Goal: Transaction & Acquisition: Book appointment/travel/reservation

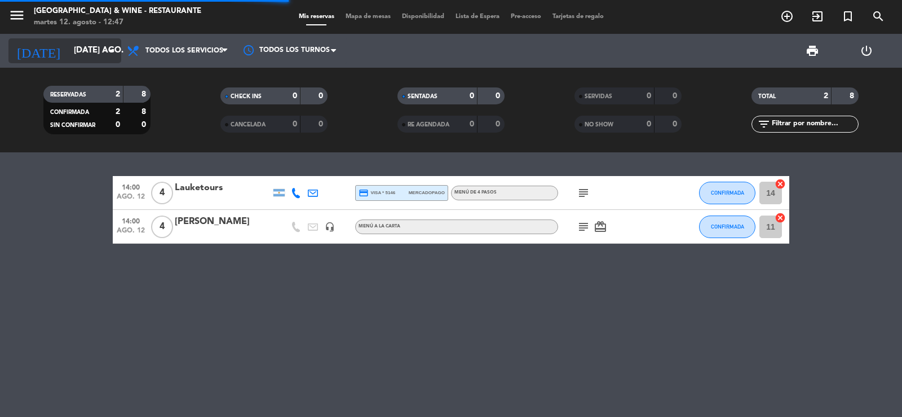
click at [109, 42] on input "[DATE] ago." at bounding box center [122, 50] width 109 height 21
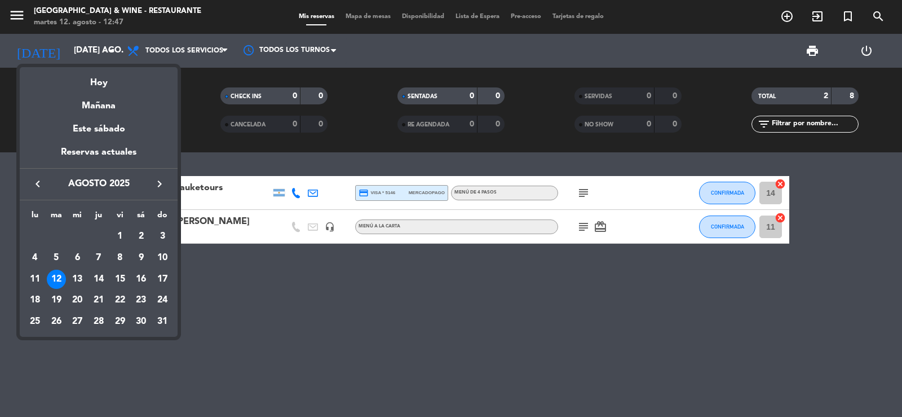
click at [160, 321] on div "31" at bounding box center [162, 321] width 19 height 19
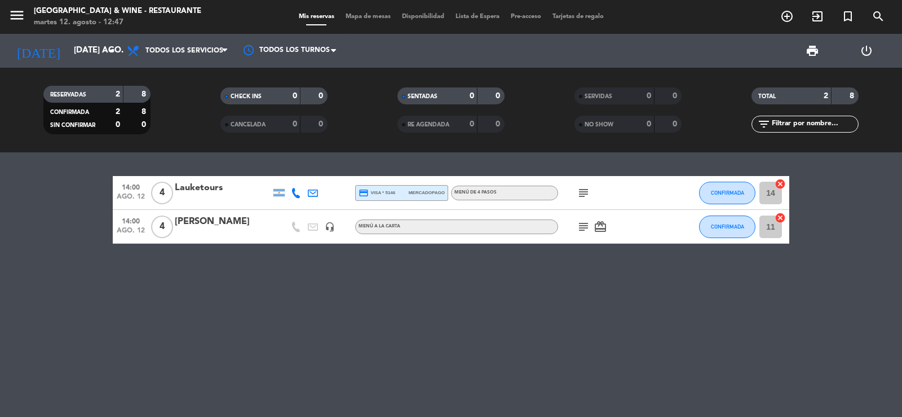
type input "dom. 31 ago."
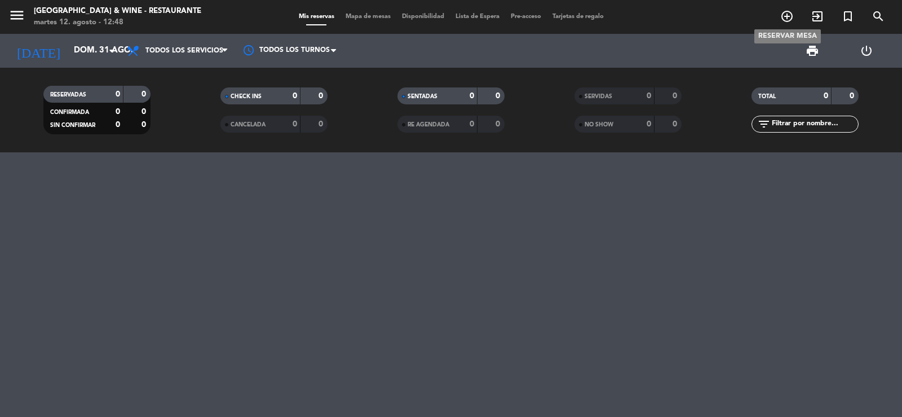
click at [784, 16] on icon "add_circle_outline" at bounding box center [787, 17] width 14 height 14
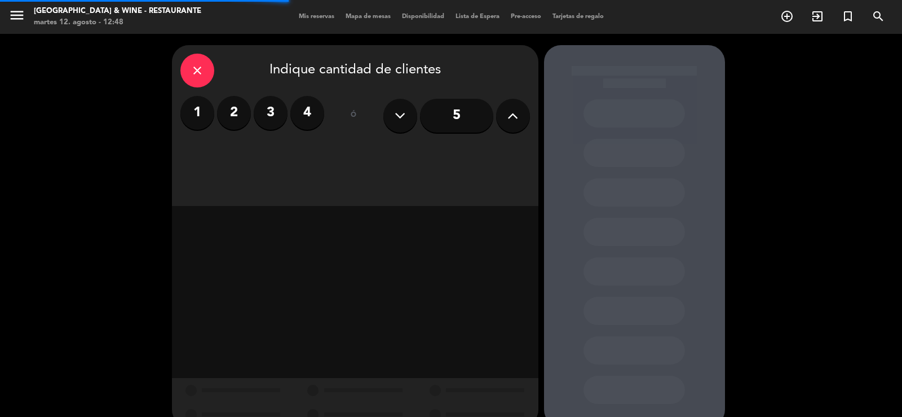
click at [310, 106] on label "4" at bounding box center [307, 113] width 34 height 34
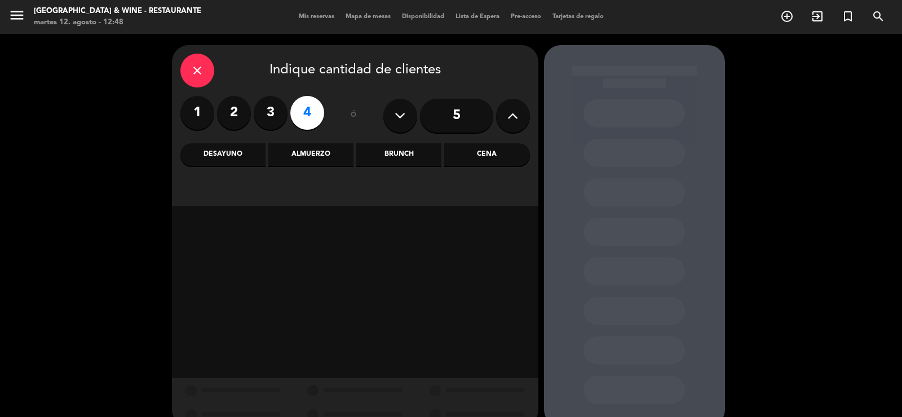
click at [299, 166] on div "close Indique cantidad de clientes 1 2 3 4 ó 5 Desayuno Almuerzo Brunch Cena" at bounding box center [355, 125] width 367 height 161
drag, startPoint x: 328, startPoint y: 155, endPoint x: 336, endPoint y: 155, distance: 7.9
click at [328, 154] on div "Almuerzo" at bounding box center [310, 154] width 85 height 23
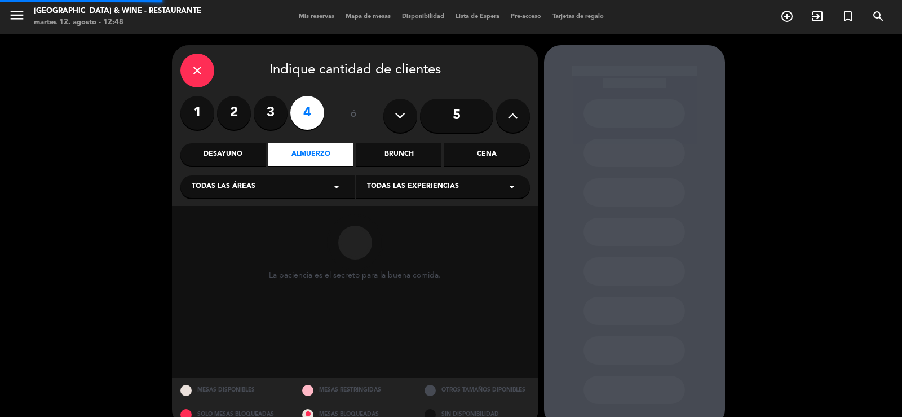
click at [396, 179] on div "Todas las experiencias arrow_drop_down" at bounding box center [443, 186] width 174 height 23
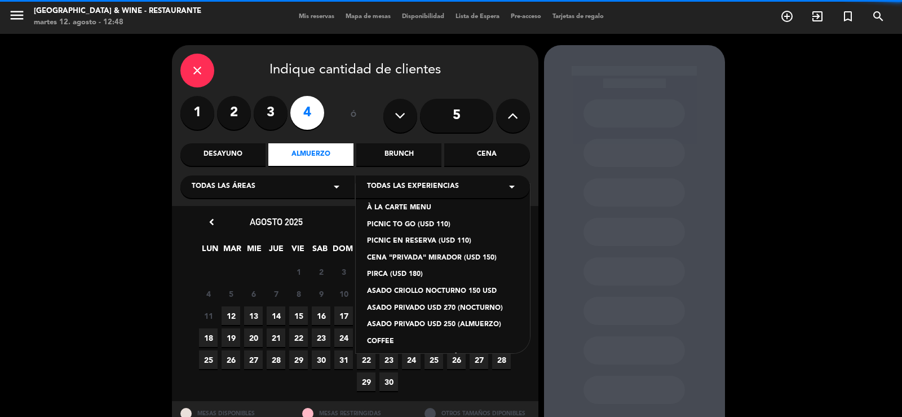
scroll to position [95, 0]
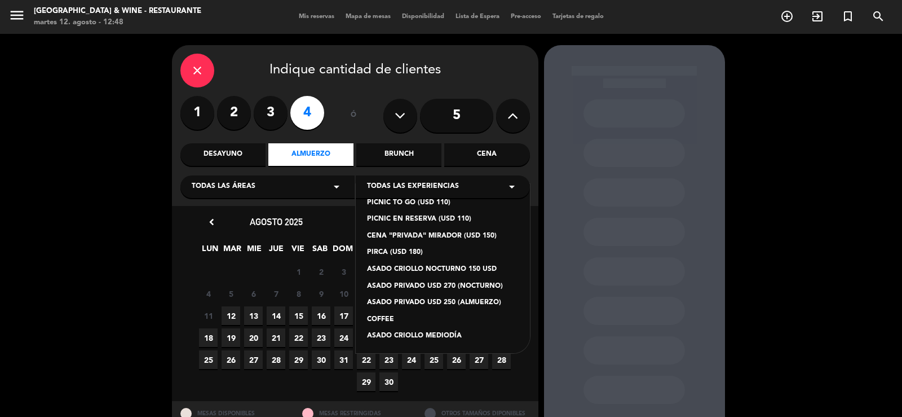
click at [417, 336] on div "ASADO CRIOLLO MEDIODÍA" at bounding box center [443, 335] width 152 height 11
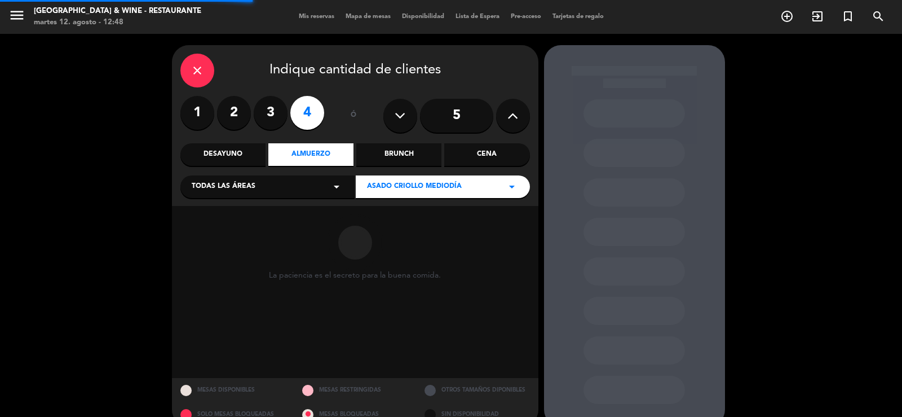
scroll to position [21, 0]
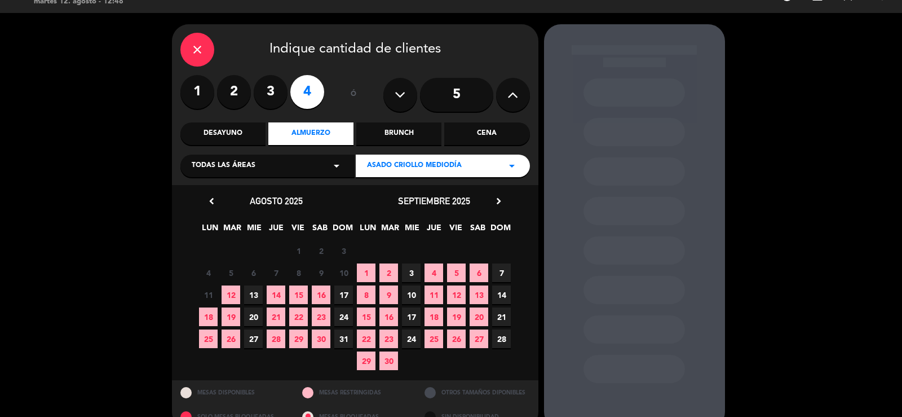
drag, startPoint x: 347, startPoint y: 336, endPoint x: 364, endPoint y: 318, distance: 24.4
click at [347, 336] on span "31" at bounding box center [343, 338] width 19 height 19
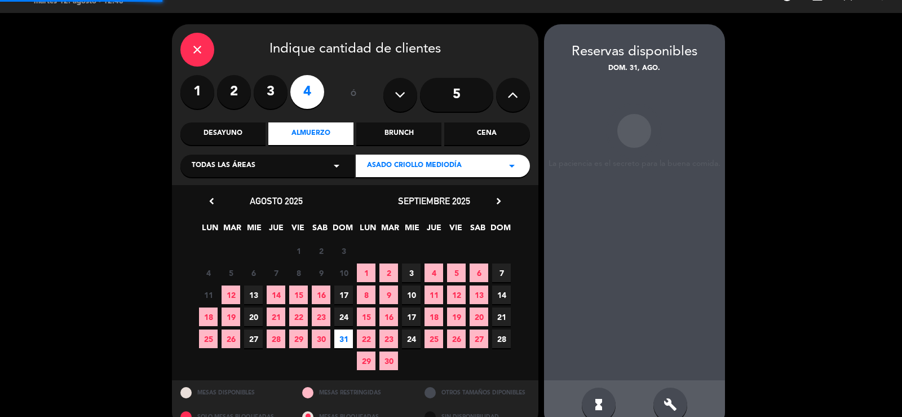
scroll to position [43, 0]
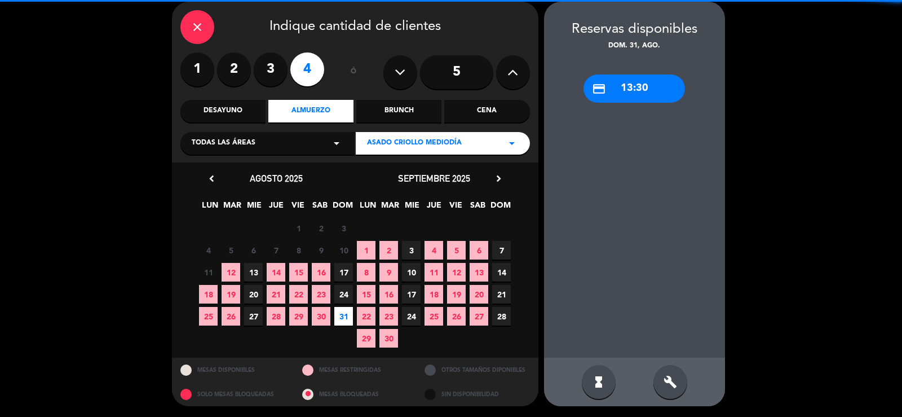
click at [630, 94] on div "credit_card 13:30" at bounding box center [635, 88] width 102 height 28
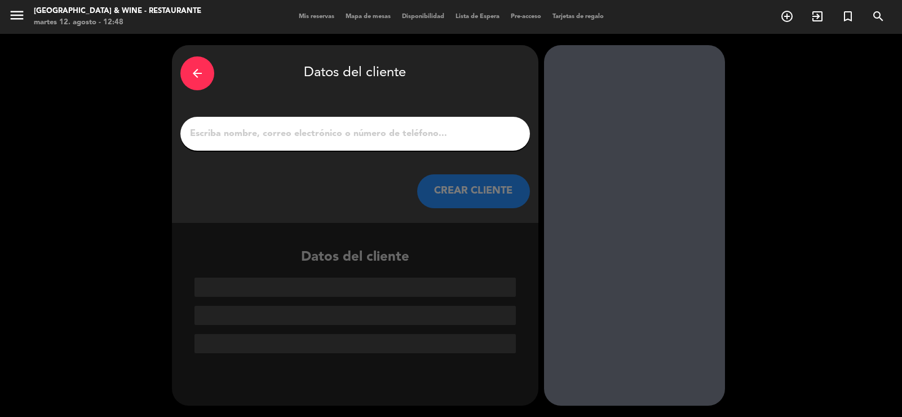
click at [408, 136] on input "1" at bounding box center [355, 134] width 333 height 16
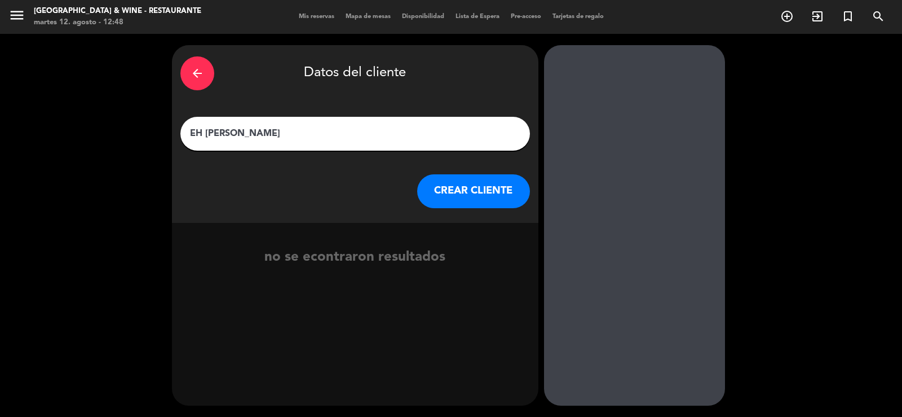
type input "EH [PERSON_NAME]"
click at [479, 191] on button "CREAR CLIENTE" at bounding box center [473, 191] width 113 height 34
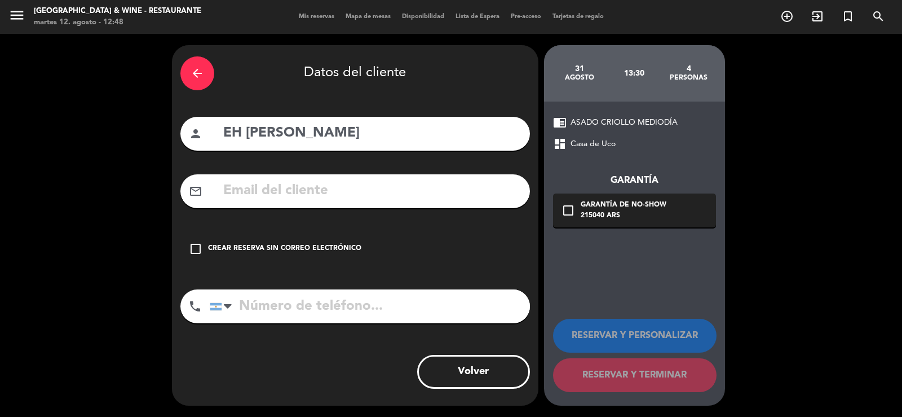
drag, startPoint x: 328, startPoint y: 251, endPoint x: 535, endPoint y: 317, distance: 217.2
click at [355, 245] on div "Crear reserva sin correo electrónico" at bounding box center [284, 248] width 153 height 11
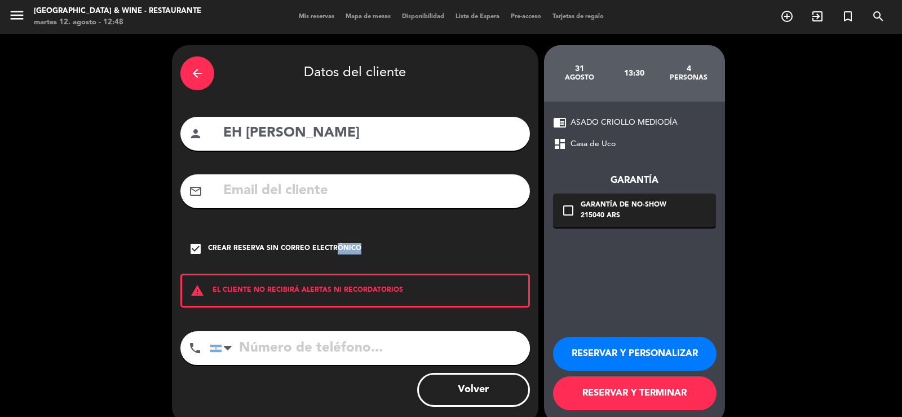
drag, startPoint x: 624, startPoint y: 395, endPoint x: 603, endPoint y: 337, distance: 61.2
click at [624, 393] on button "RESERVAR Y TERMINAR" at bounding box center [635, 393] width 164 height 34
